Goal: Transaction & Acquisition: Subscribe to service/newsletter

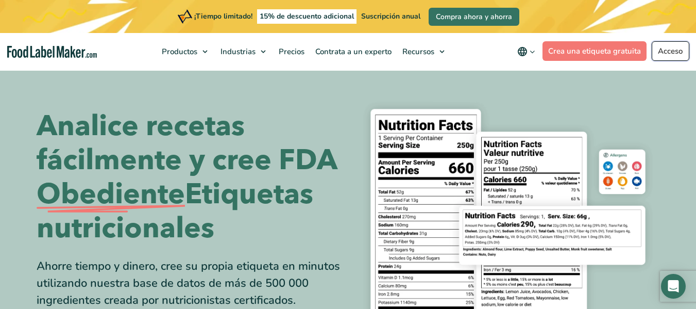
click at [662, 48] on font "Acceso" at bounding box center [670, 51] width 25 height 10
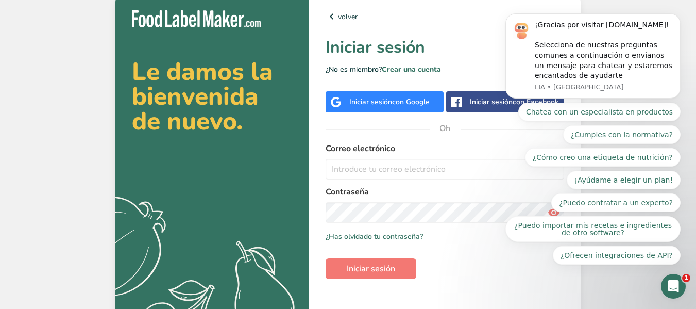
click at [408, 102] on font "con Google" at bounding box center [411, 102] width 38 height 10
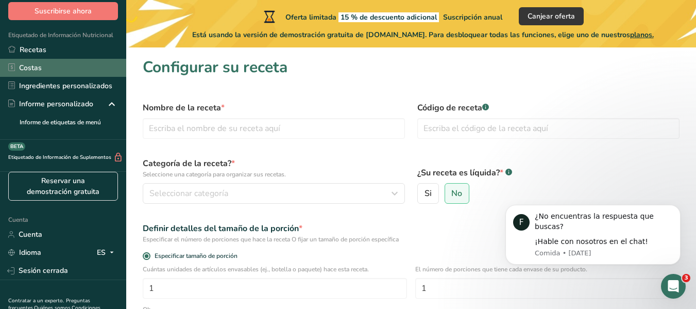
scroll to position [97, 0]
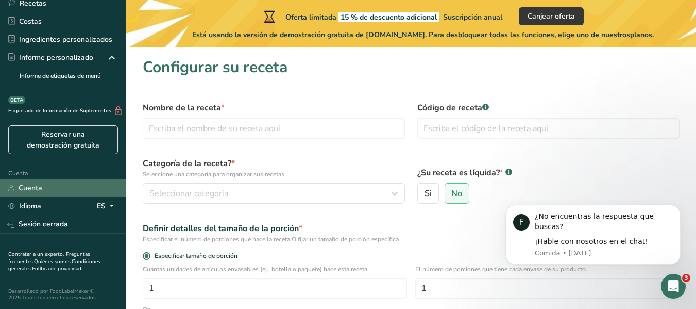
click at [56, 193] on link "Cuenta" at bounding box center [63, 188] width 126 height 18
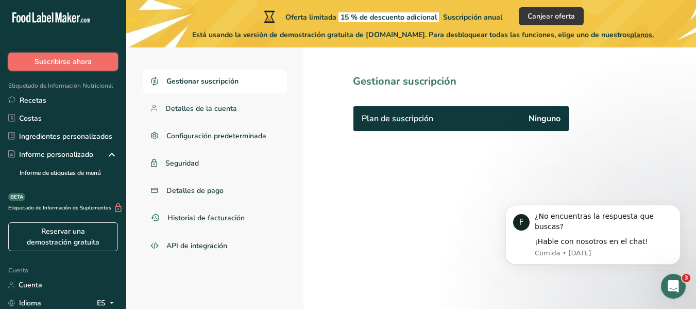
click at [59, 64] on font "Suscribirse ahora" at bounding box center [63, 62] width 57 height 10
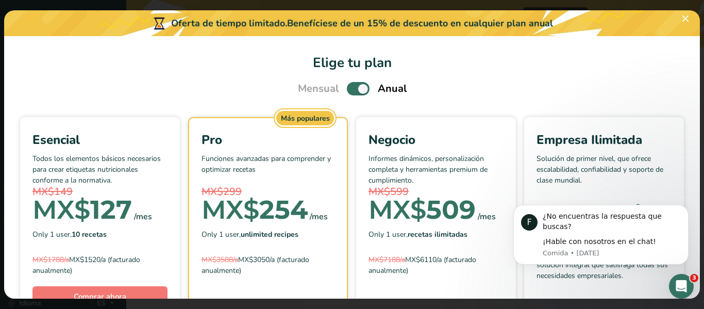
scroll to position [52, 0]
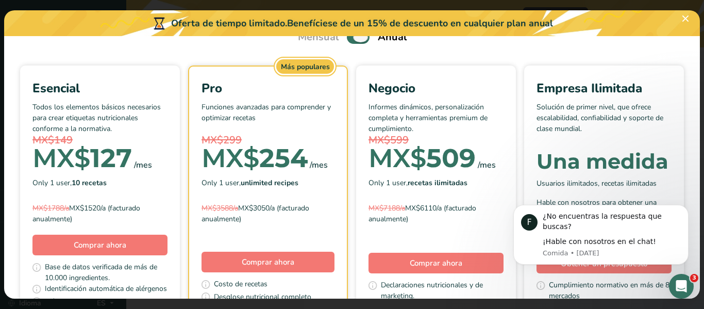
click at [350, 40] on span "Elige tu plan de precios modal" at bounding box center [358, 36] width 23 height 13
click at [350, 40] on input "Elige tu plan de precios modal" at bounding box center [350, 37] width 7 height 7
checkbox input "false"
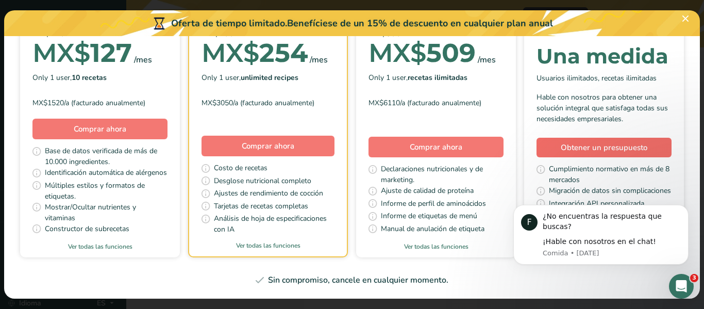
scroll to position [0, 0]
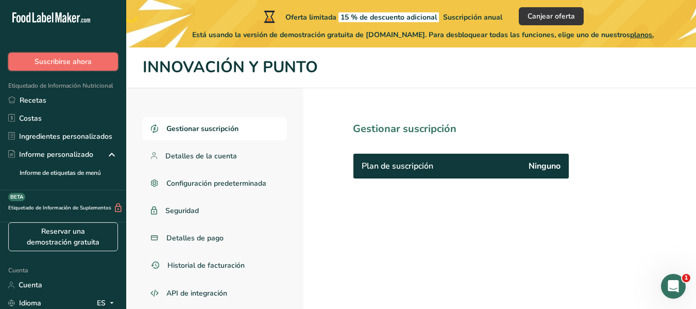
click at [35, 63] on font "Suscribirse ahora" at bounding box center [63, 62] width 57 height 10
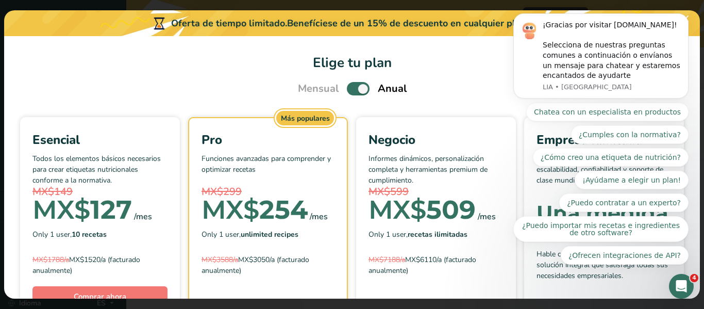
click at [352, 88] on span "Elige tu plan de precios modal" at bounding box center [358, 88] width 23 height 13
click at [352, 88] on input "Elige tu plan de precios modal" at bounding box center [350, 89] width 7 height 7
checkbox input "false"
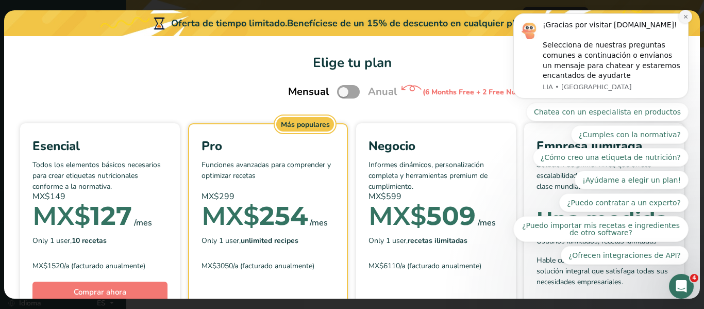
click at [680, 16] on button "Descartar notificación" at bounding box center [685, 16] width 13 height 13
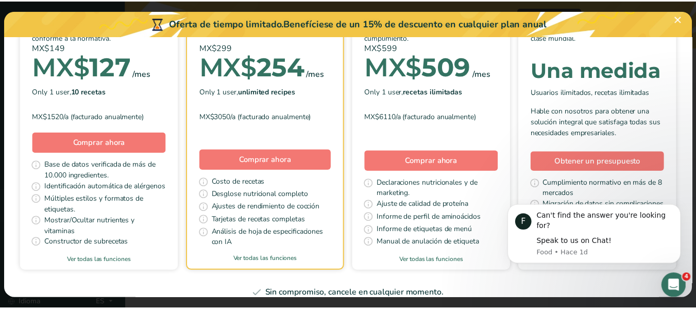
scroll to position [155, 0]
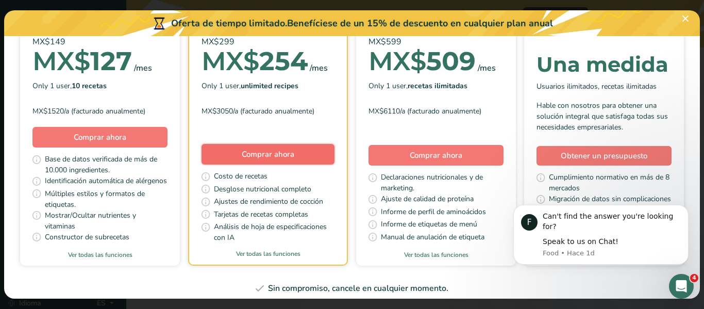
click at [294, 159] on font "Comprar ahora" at bounding box center [268, 154] width 53 height 10
